Goal: Task Accomplishment & Management: Manage account settings

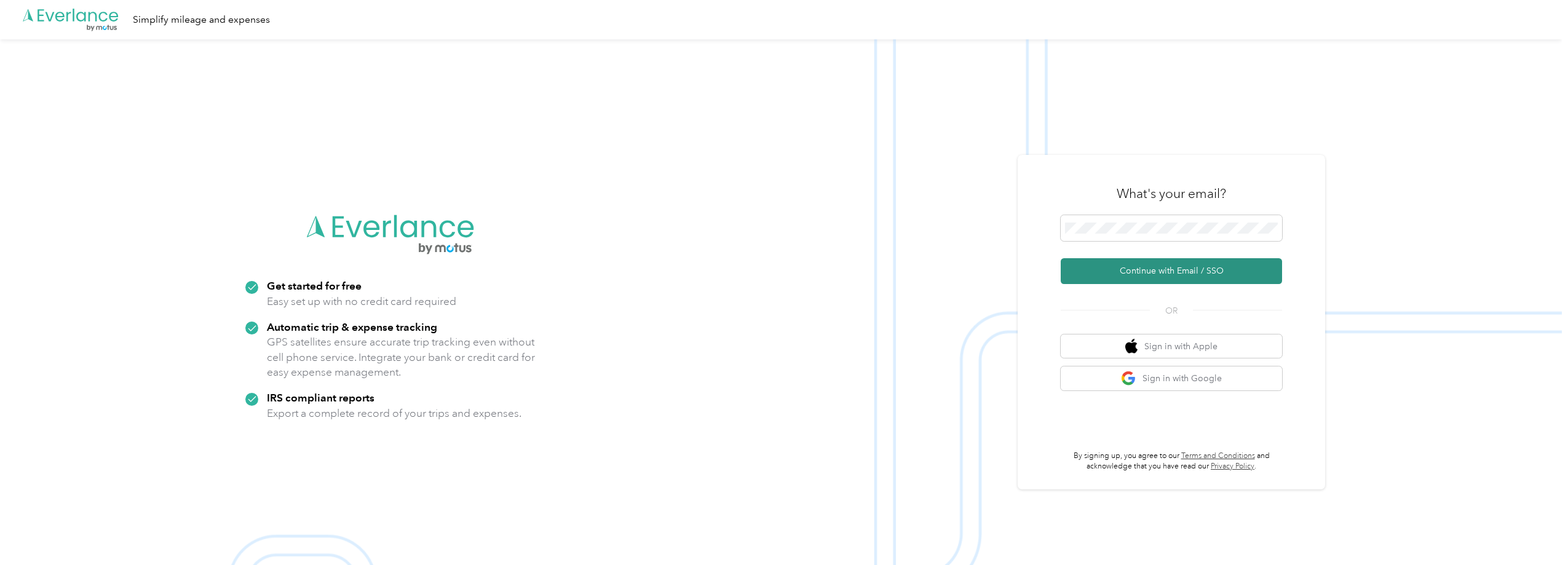
click at [1175, 269] on button "Continue with Email / SSO" at bounding box center [1171, 270] width 222 height 26
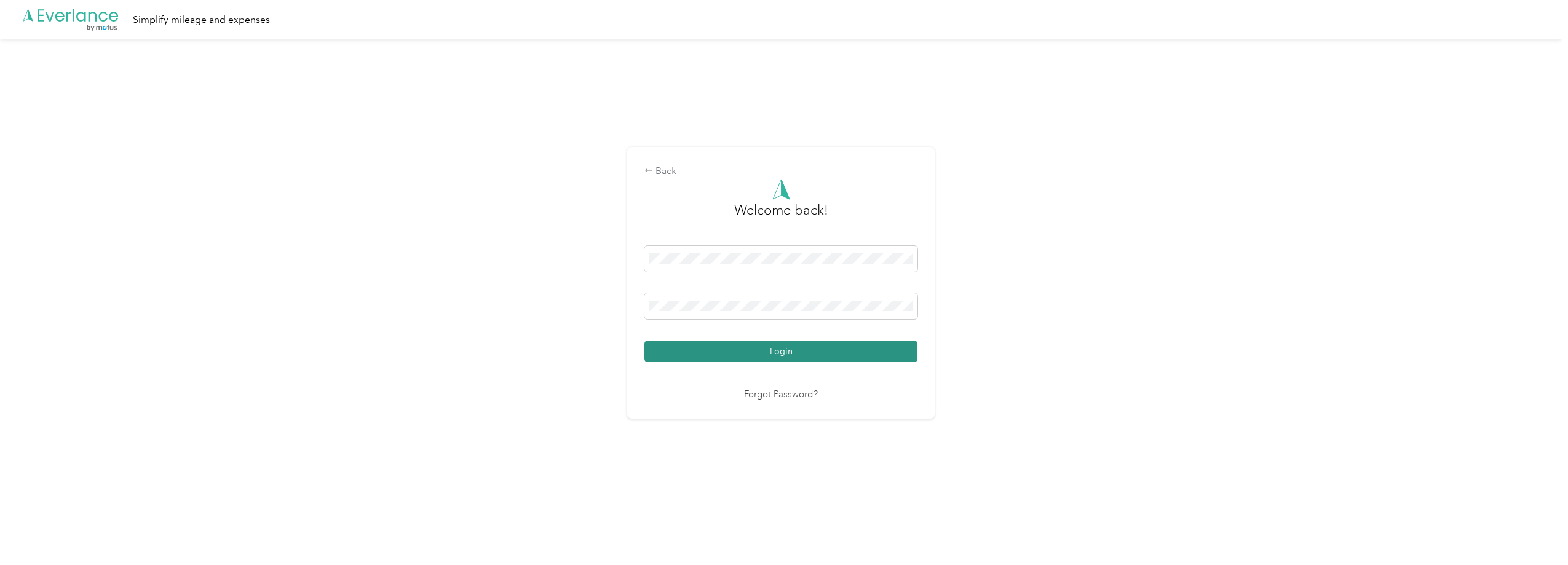
click at [774, 351] on button "Login" at bounding box center [780, 351] width 273 height 21
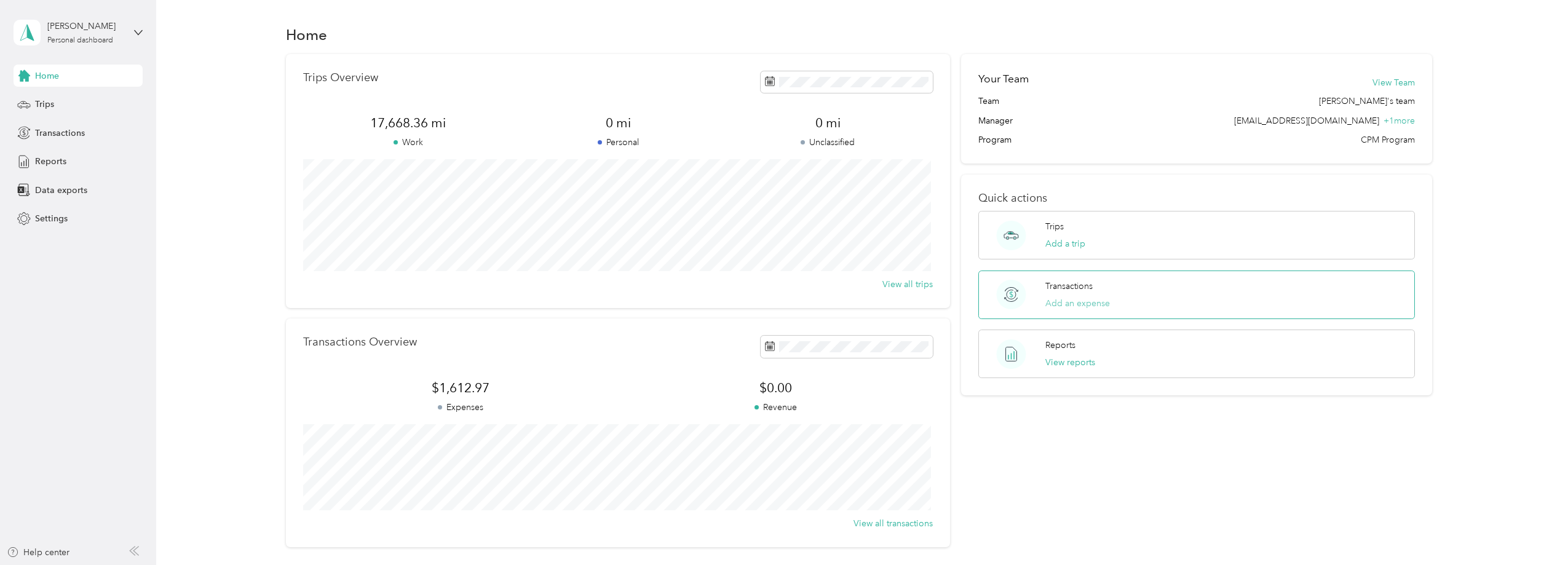
click at [1082, 301] on button "Add an expense" at bounding box center [1077, 303] width 64 height 13
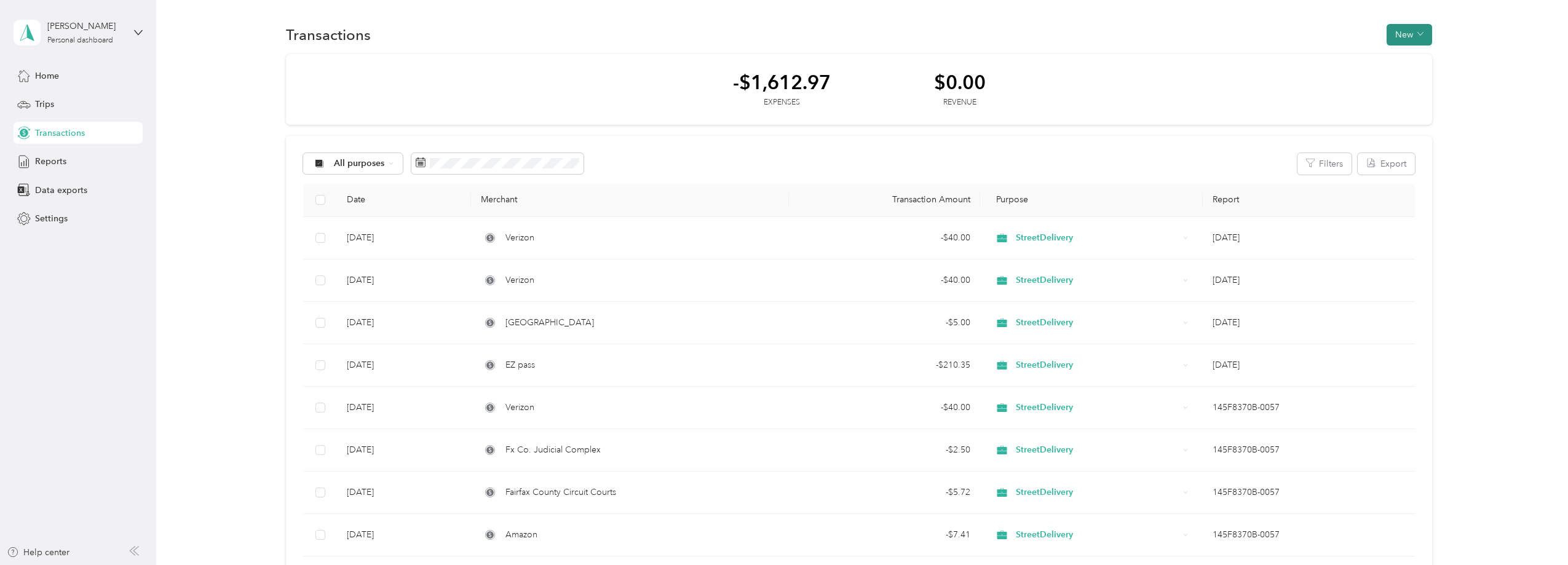
click at [1394, 29] on button "New" at bounding box center [1409, 34] width 46 height 21
click at [1392, 56] on span "Expense" at bounding box center [1404, 57] width 34 height 13
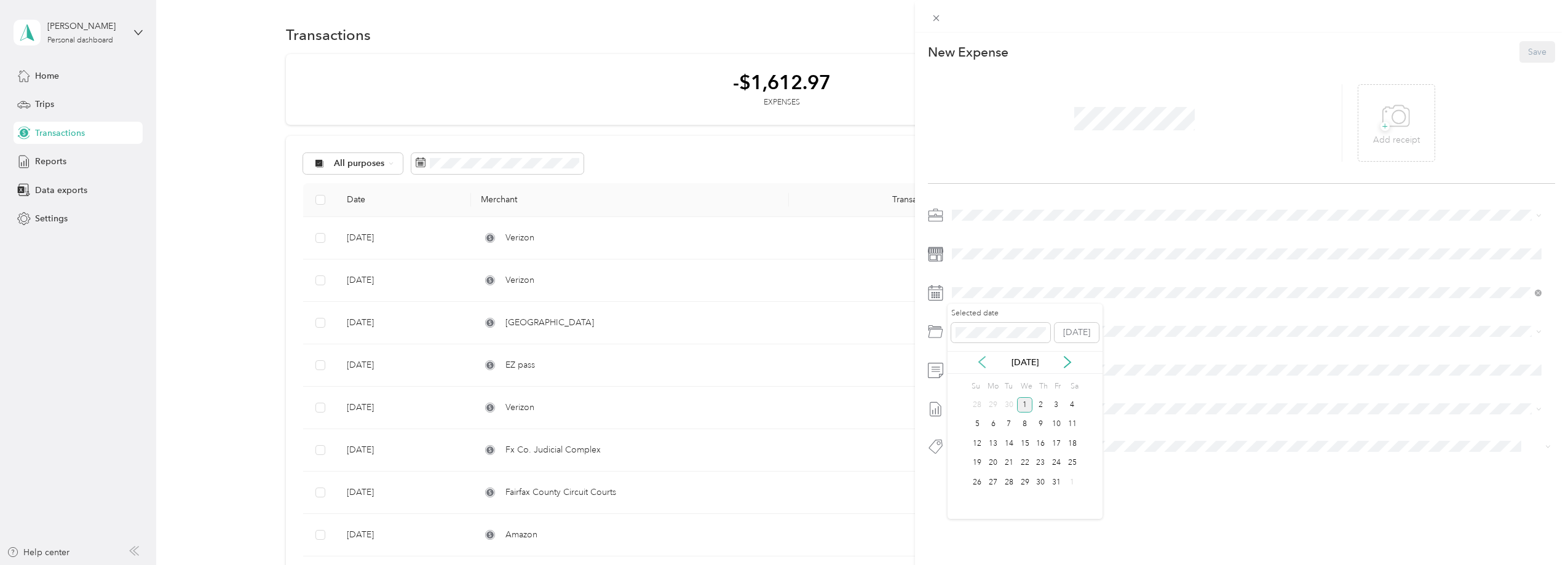
click at [983, 359] on icon at bounding box center [982, 362] width 6 height 11
click at [1007, 483] on div "30" at bounding box center [1009, 482] width 16 height 15
click at [987, 488] on span "Tolls" at bounding box center [992, 490] width 17 height 11
click at [1383, 123] on icon at bounding box center [1395, 117] width 27 height 34
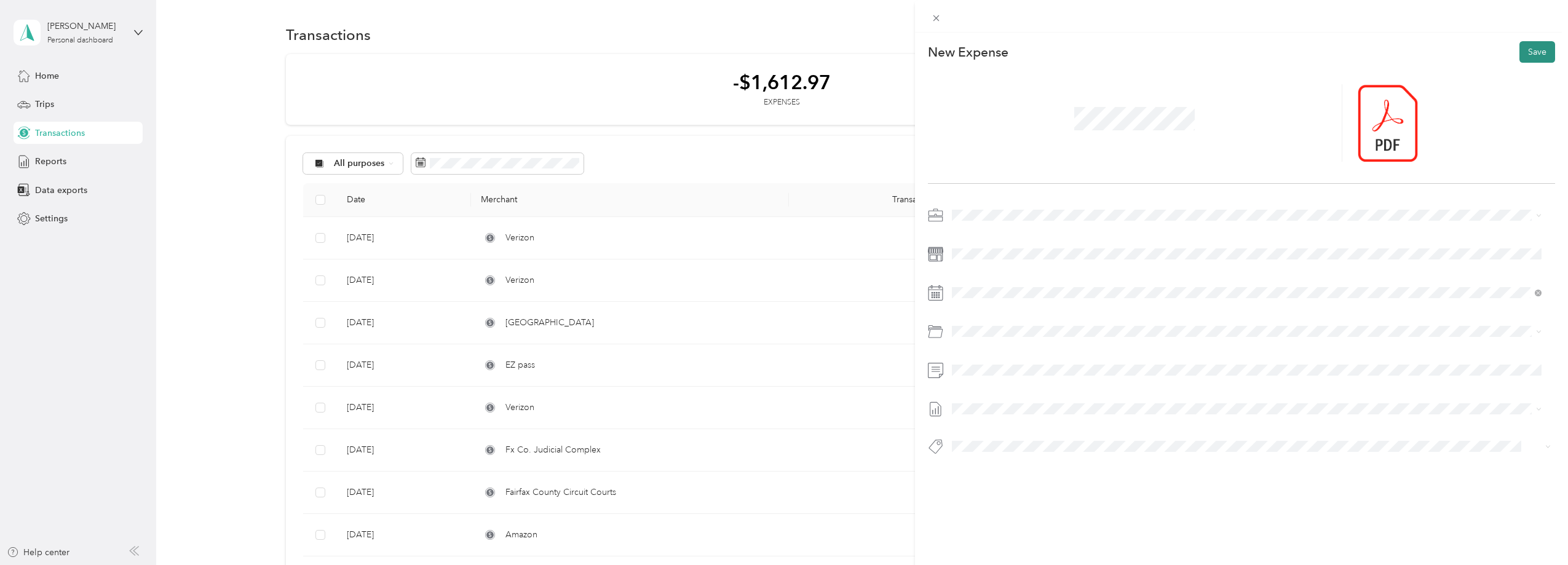
click at [1526, 49] on button "Save" at bounding box center [1537, 52] width 35 height 21
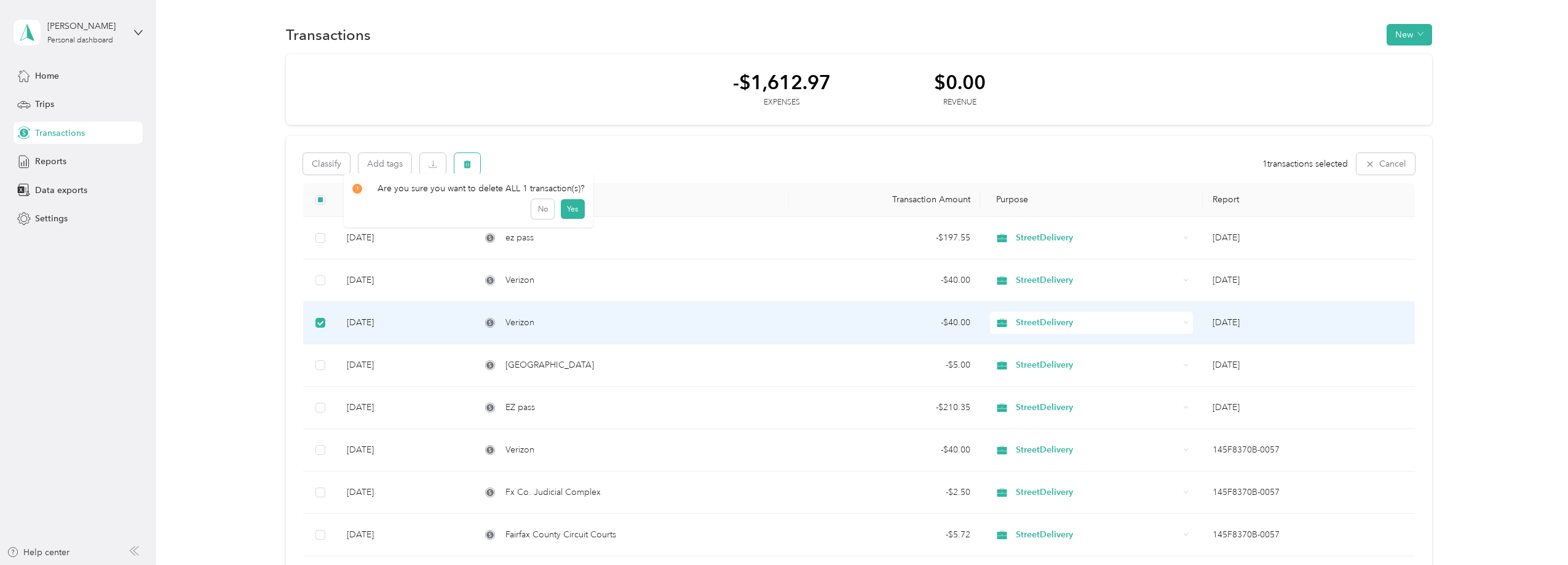
click at [464, 163] on icon "button" at bounding box center [467, 164] width 9 height 9
click at [567, 214] on button "Yes" at bounding box center [572, 215] width 24 height 19
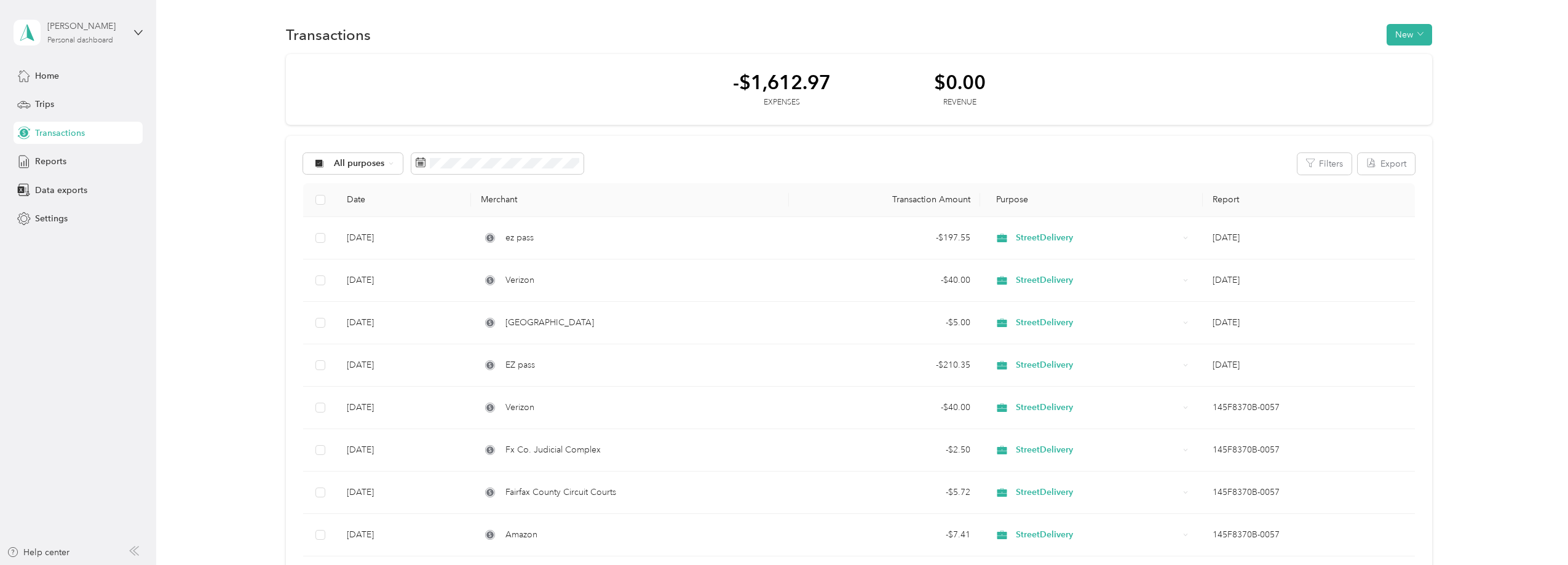
click at [80, 23] on div "[PERSON_NAME]" at bounding box center [86, 26] width 77 height 13
click at [52, 98] on div "Log out" at bounding box center [49, 101] width 48 height 13
